Goal: Communication & Community: Answer question/provide support

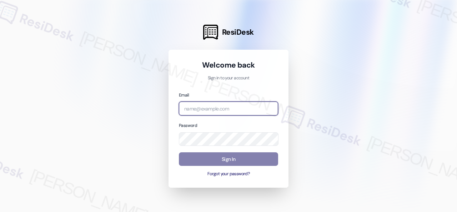
click at [215, 109] on input "email" at bounding box center [228, 108] width 99 height 14
paste input "automated-surveys-baron_properties-[PERSON_NAME].[PERSON_NAME]@baron_[DOMAIN_NA…"
type input "automated-surveys-baron_properties-[PERSON_NAME].[PERSON_NAME]@baron_[DOMAIN_NA…"
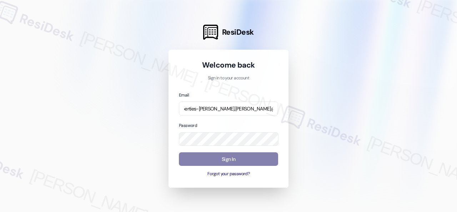
scroll to position [0, 0]
click at [348, 102] on div at bounding box center [228, 106] width 457 height 212
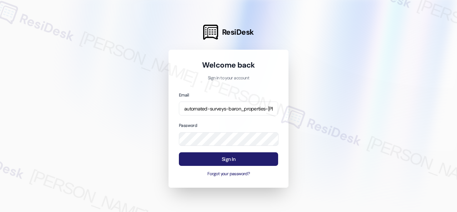
click at [218, 156] on button "Sign In" at bounding box center [228, 159] width 99 height 14
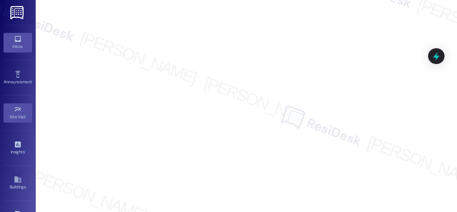
click at [14, 39] on icon at bounding box center [18, 39] width 8 height 8
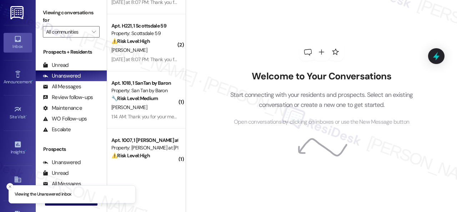
scroll to position [239, 0]
